Goal: Task Accomplishment & Management: Use online tool/utility

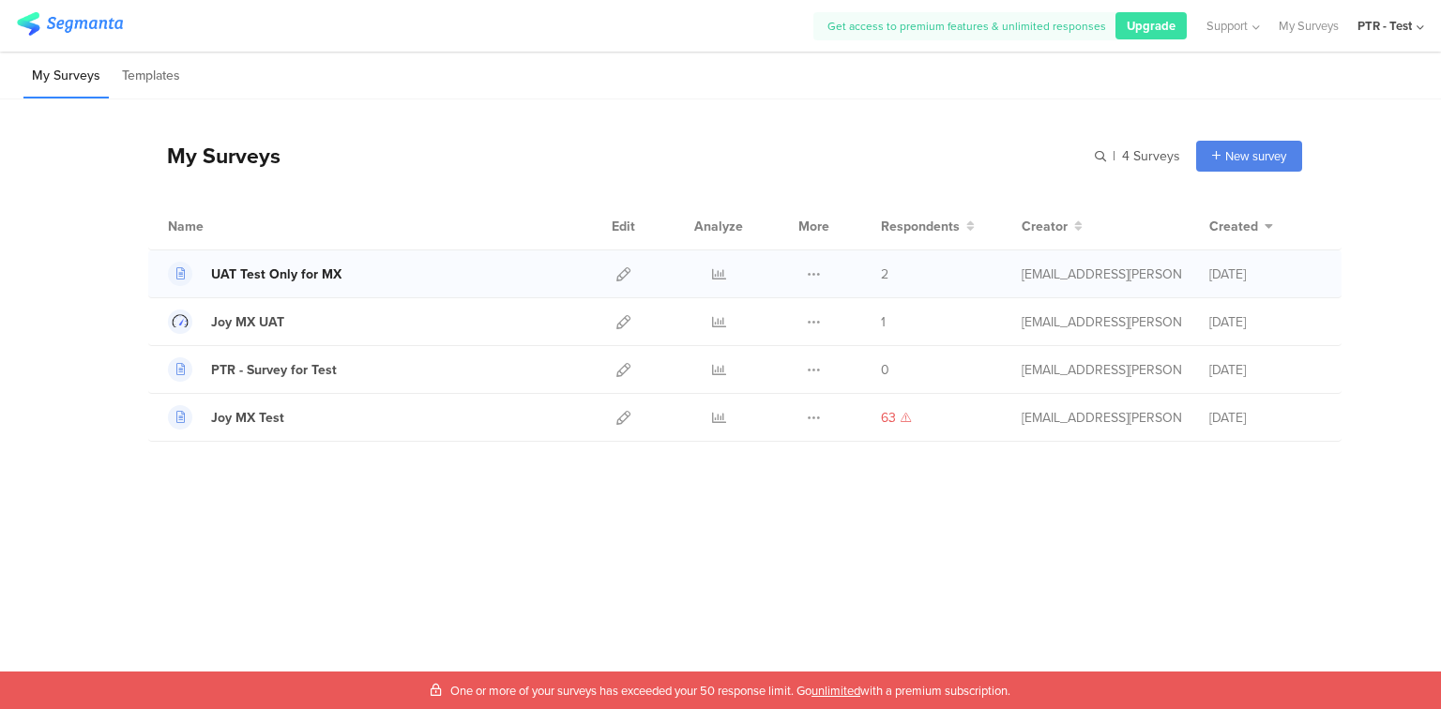
click at [312, 274] on div "UAT Test Only for MX" at bounding box center [276, 275] width 130 height 20
click at [255, 279] on div "UAT Test Only for MX" at bounding box center [276, 275] width 130 height 20
click at [621, 275] on icon at bounding box center [623, 274] width 14 height 14
click at [625, 418] on icon at bounding box center [623, 418] width 14 height 14
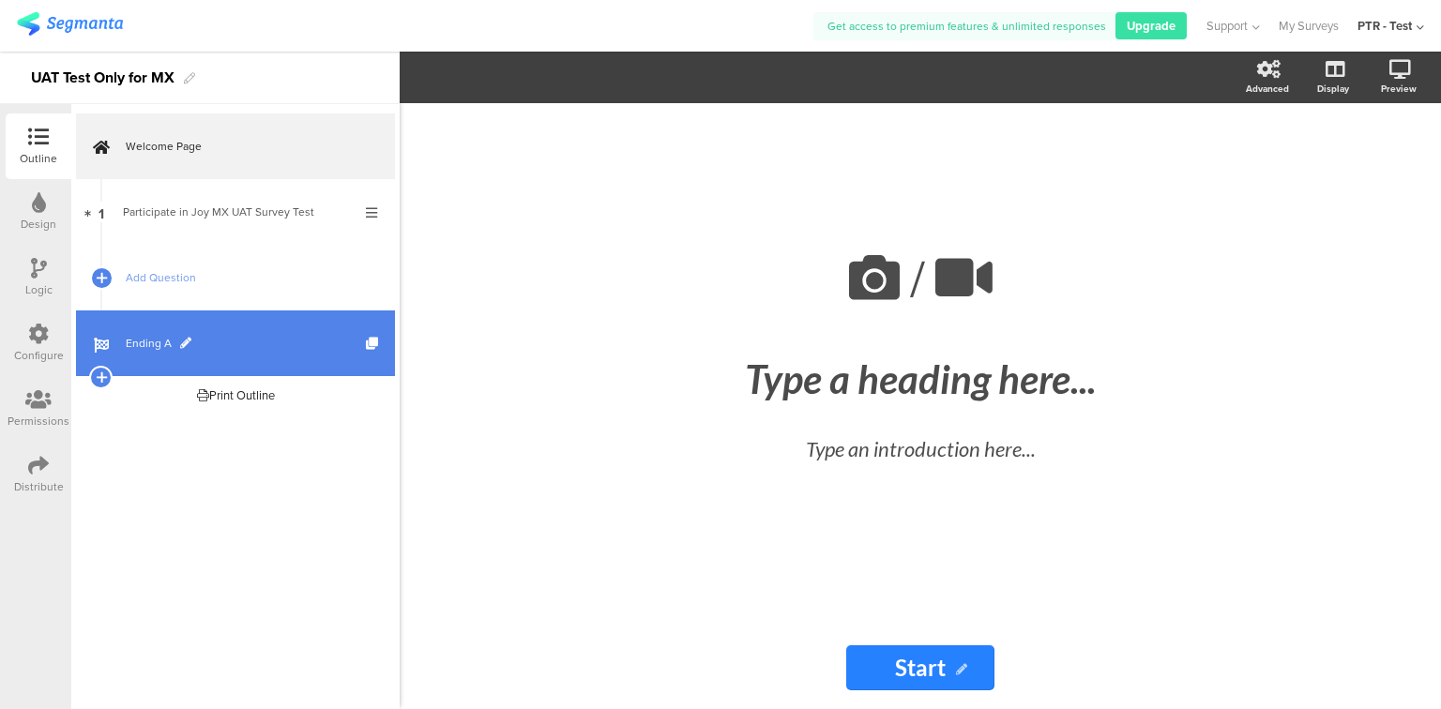
click at [144, 347] on span "Ending A" at bounding box center [246, 343] width 240 height 19
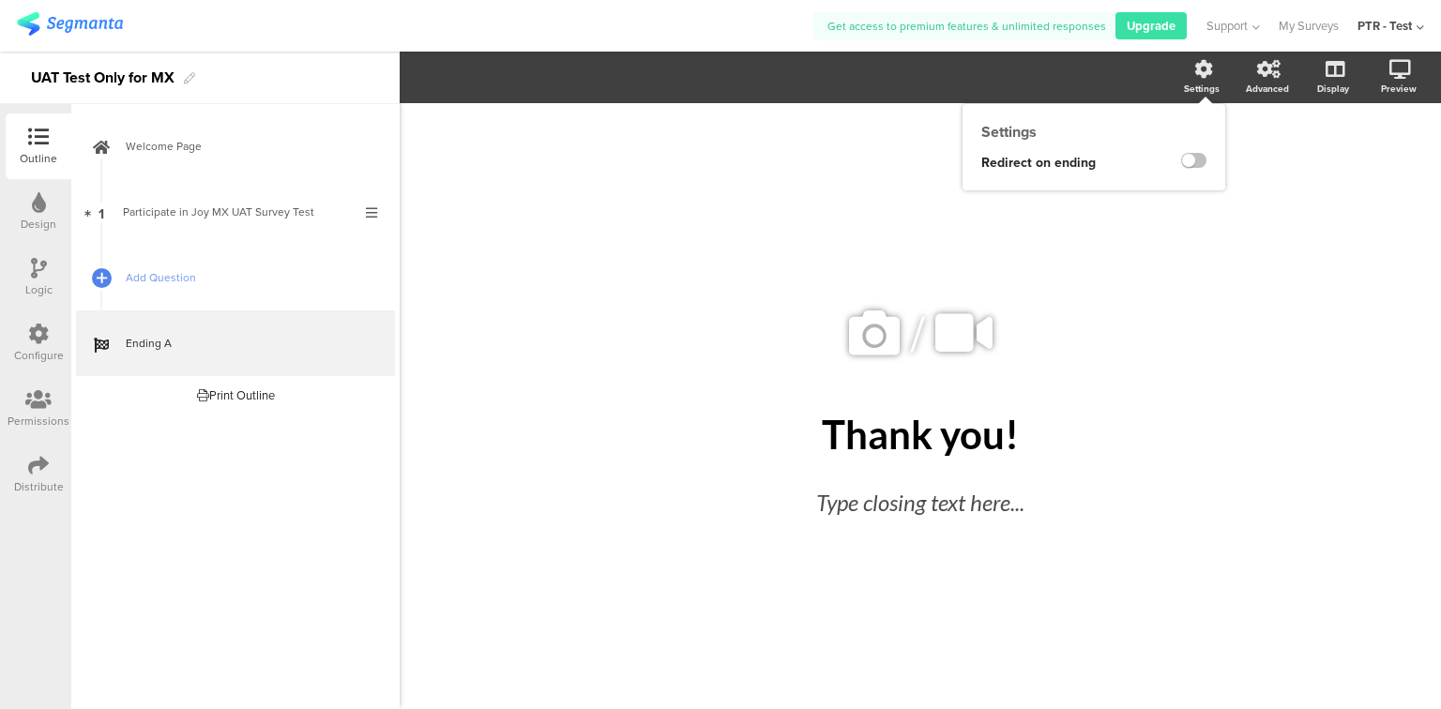
click at [1198, 76] on icon at bounding box center [1203, 69] width 19 height 19
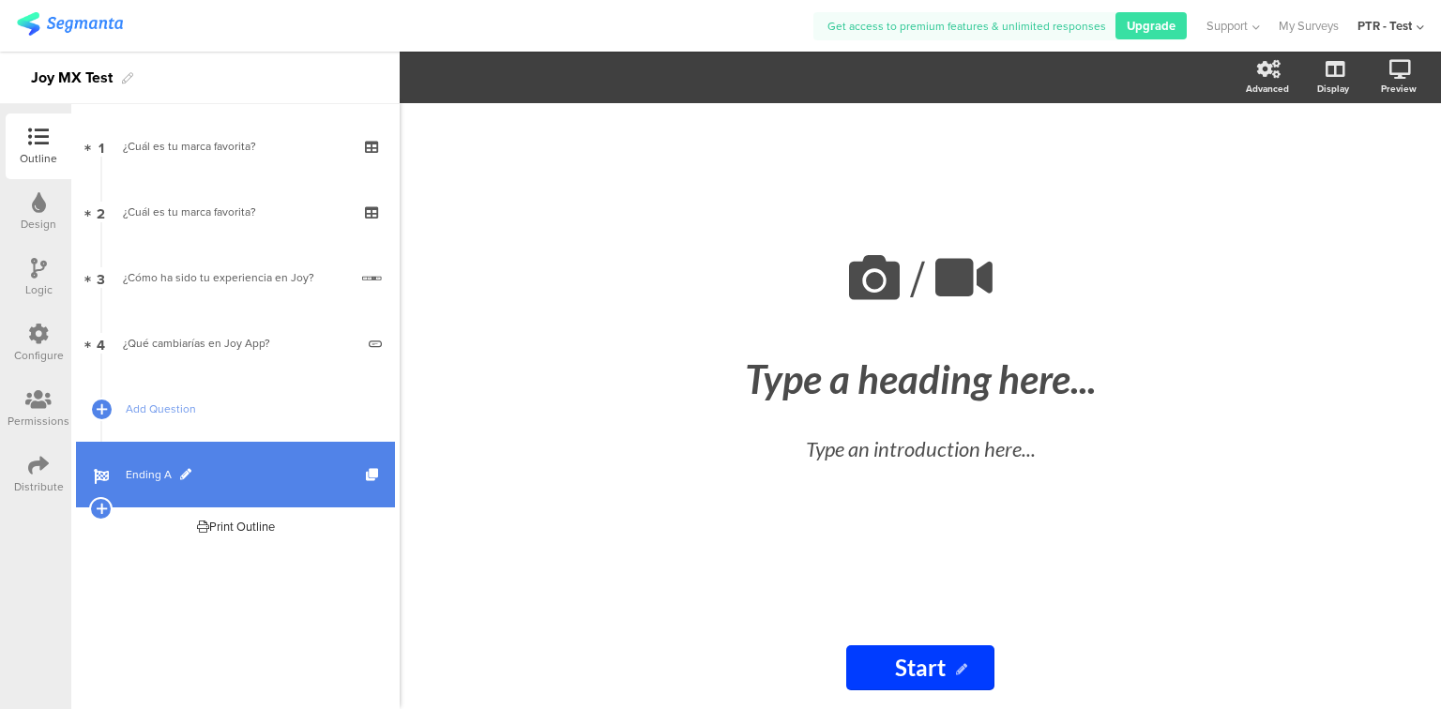
click at [167, 463] on link "Ending A" at bounding box center [235, 475] width 319 height 66
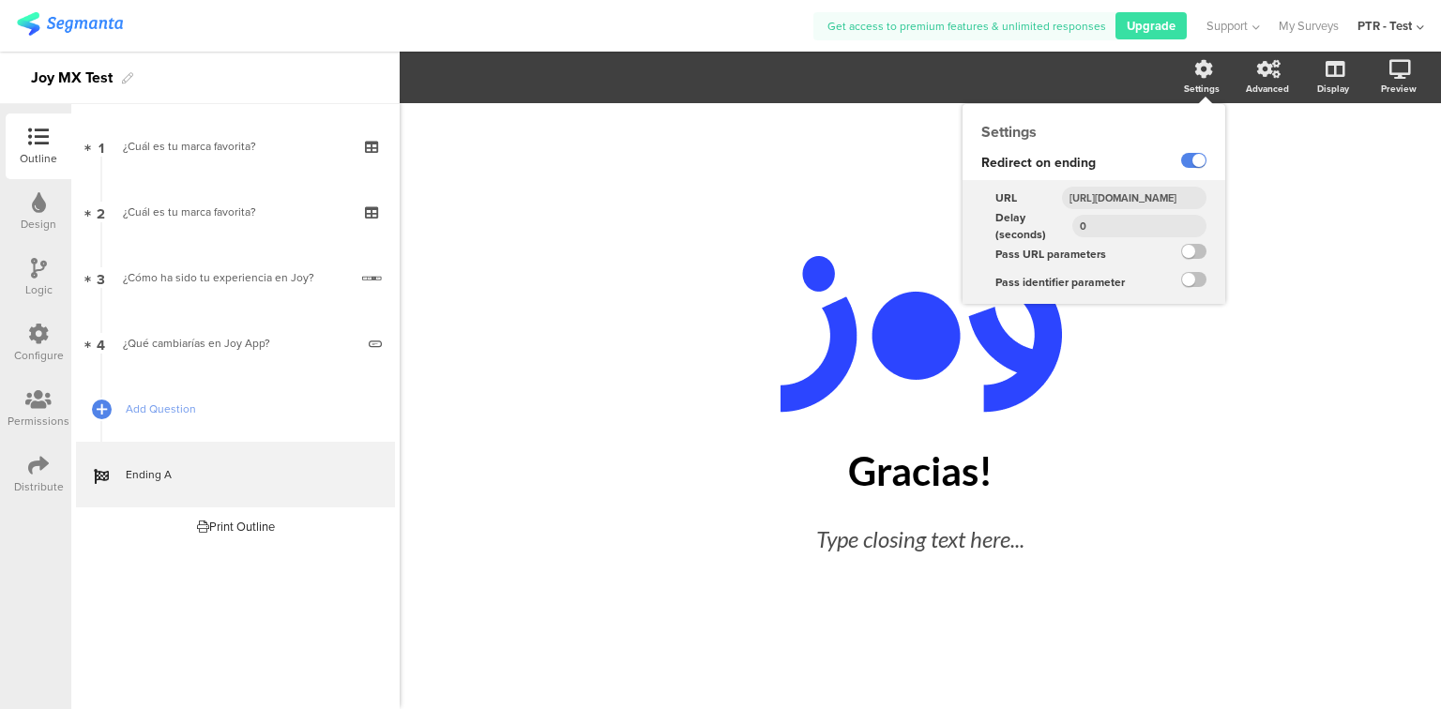
click at [1201, 61] on icon at bounding box center [1203, 69] width 19 height 19
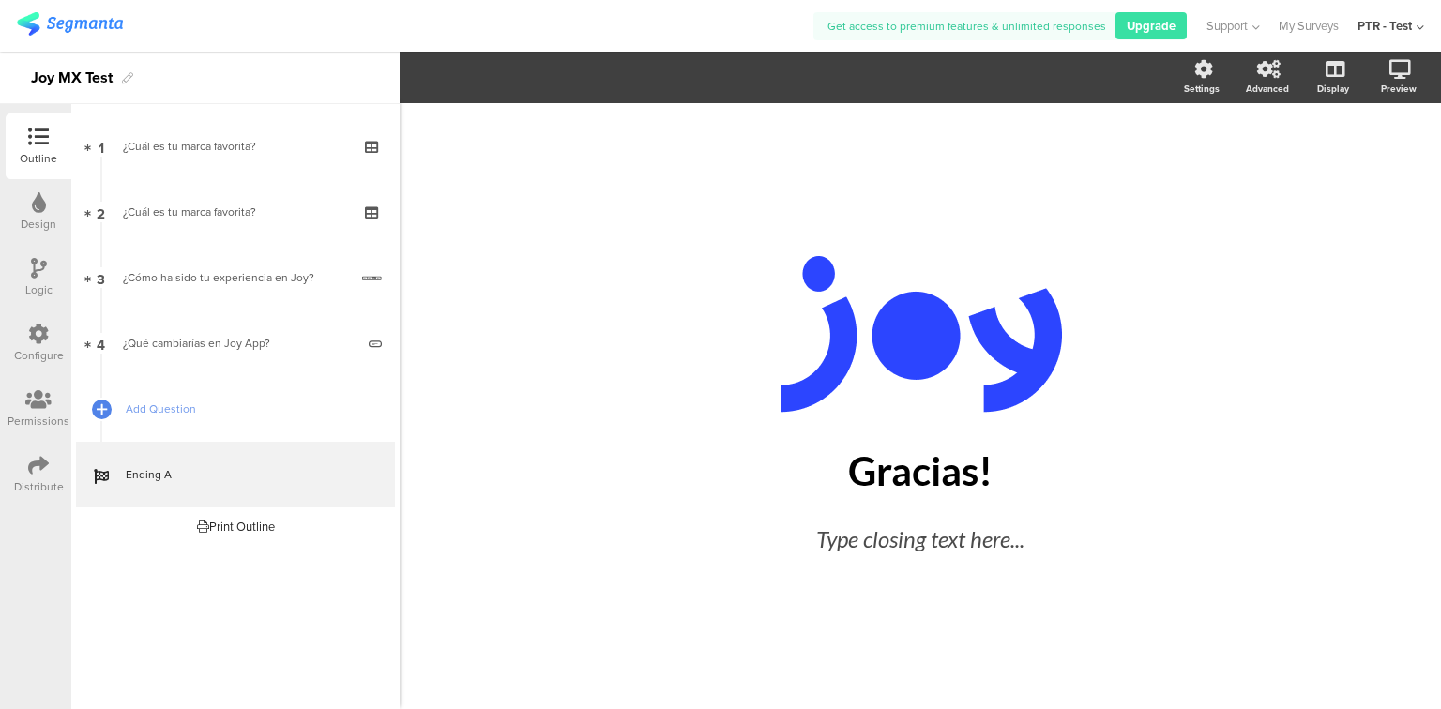
click at [25, 341] on div "Configure" at bounding box center [39, 344] width 66 height 66
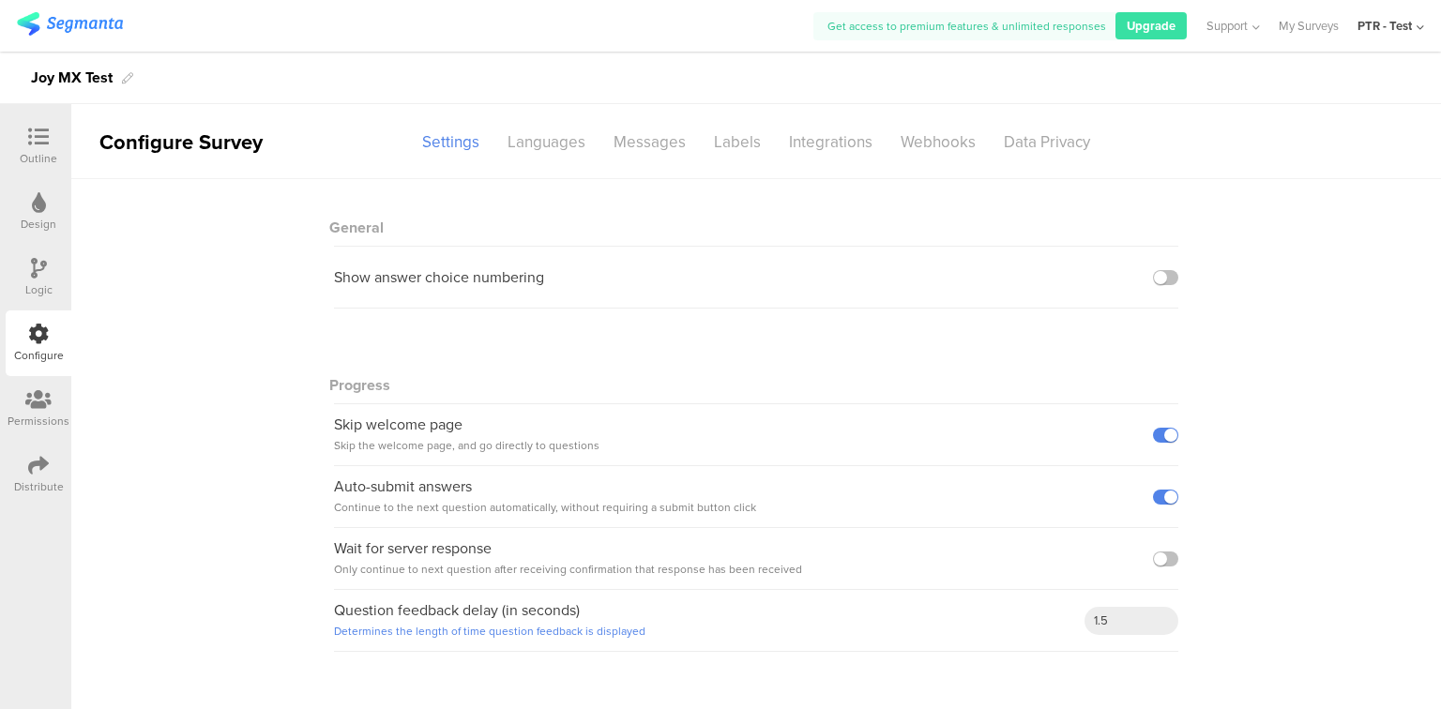
click at [30, 460] on icon at bounding box center [38, 465] width 21 height 21
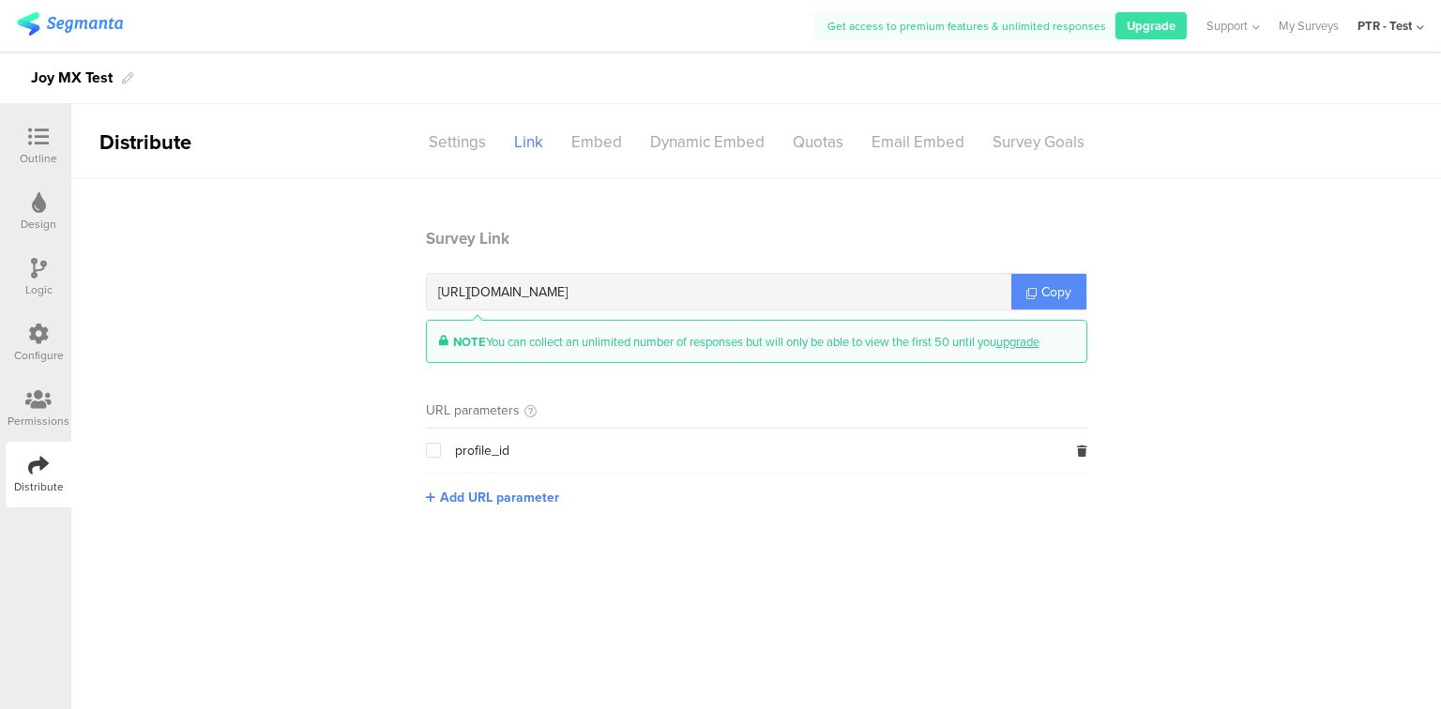
click at [1052, 293] on span "Copy" at bounding box center [1056, 292] width 30 height 20
click at [465, 496] on span "Add URL parameter" at bounding box center [499, 498] width 119 height 20
click at [609, 600] on main "Survey Link https://surveys.segmanta.com/fa81df Copy NOTE You can collect an un…" at bounding box center [756, 444] width 1370 height 530
click at [1033, 283] on link "Copy" at bounding box center [1048, 292] width 75 height 36
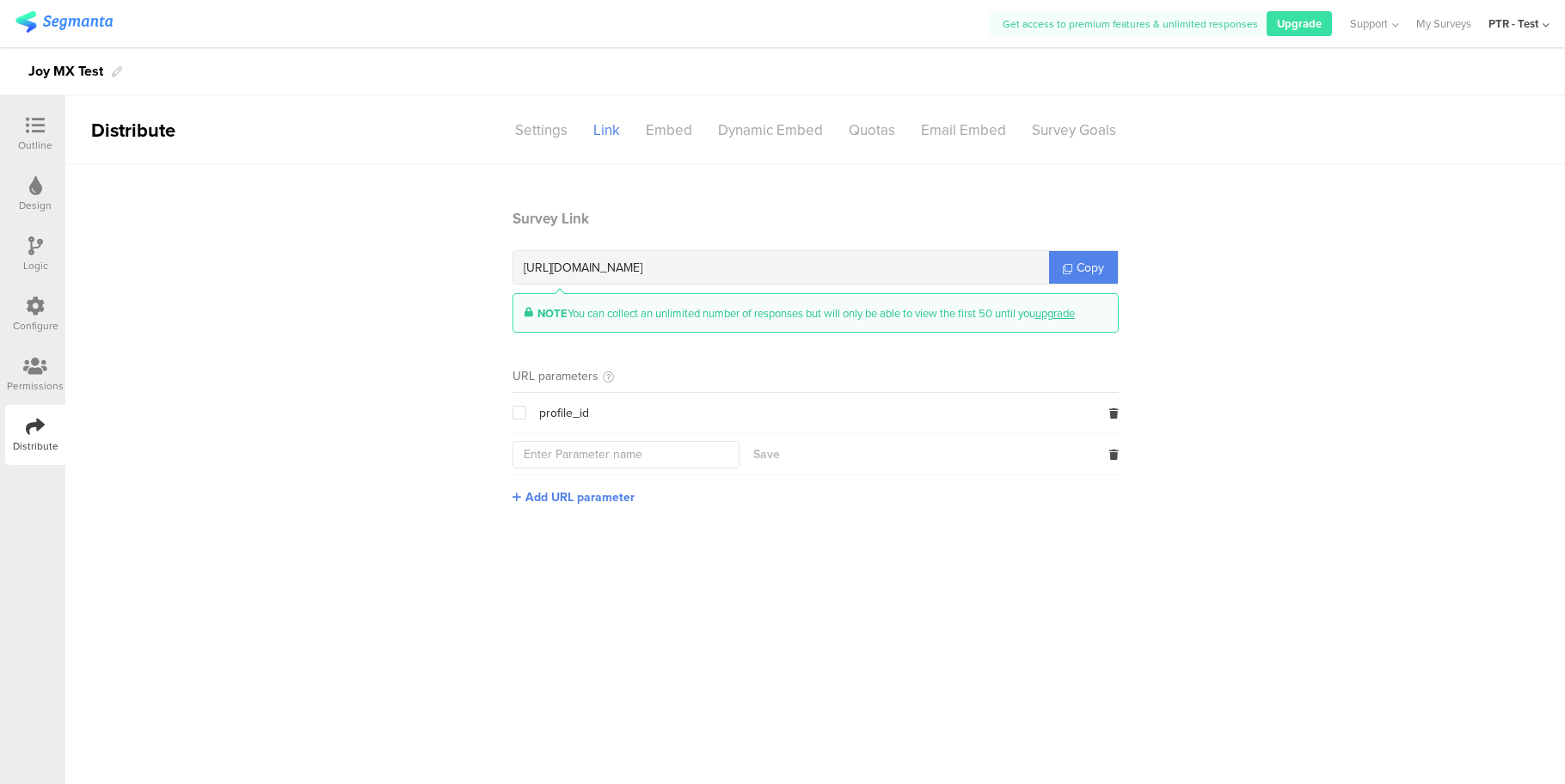
click at [35, 188] on icon at bounding box center [36, 185] width 13 height 19
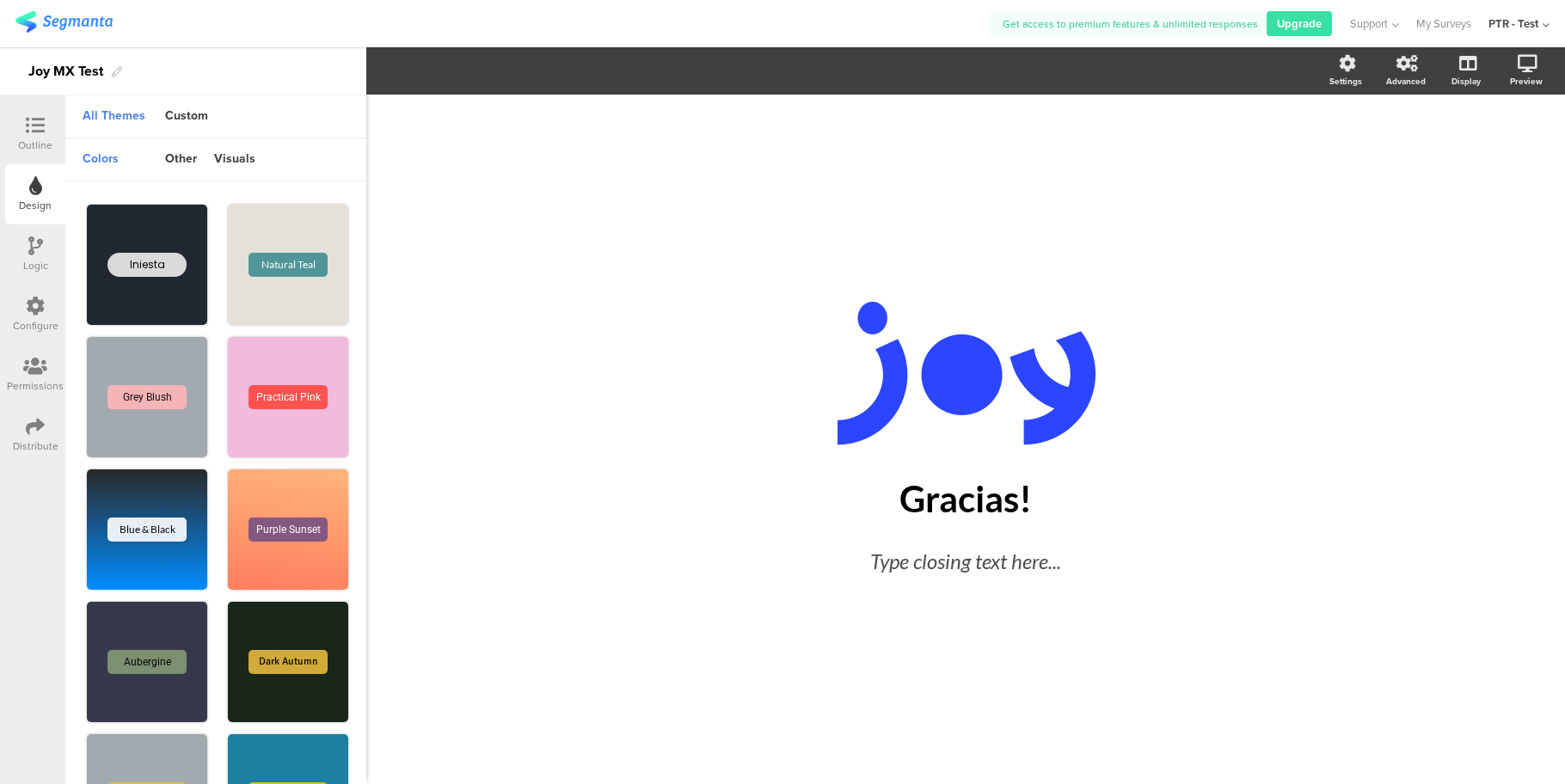
click at [38, 137] on div "Outline" at bounding box center [36, 145] width 35 height 16
